Goal: Task Accomplishment & Management: Use online tool/utility

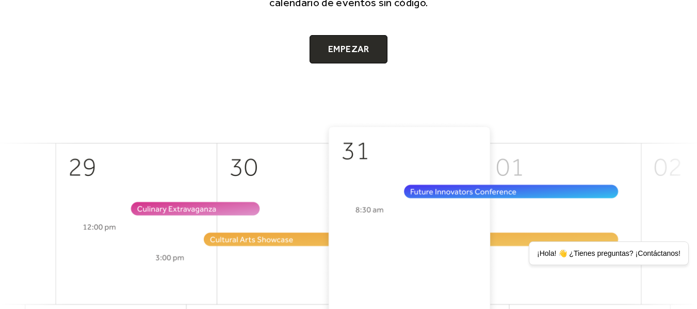
scroll to position [266, 0]
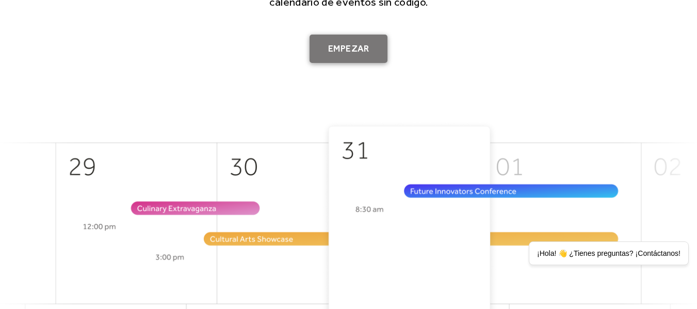
click at [334, 61] on link "Empezar" at bounding box center [348, 49] width 78 height 29
